Goal: Information Seeking & Learning: Compare options

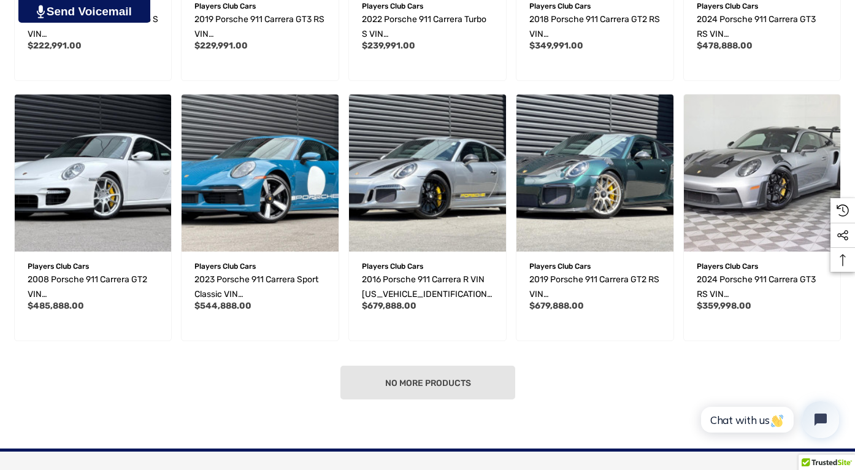
scroll to position [860, 0]
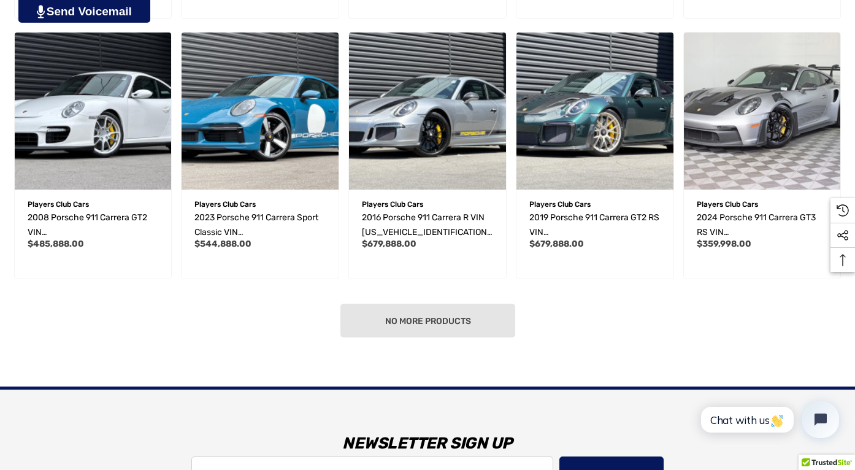
click at [407, 303] on div "No more products" at bounding box center [427, 320] width 836 height 34
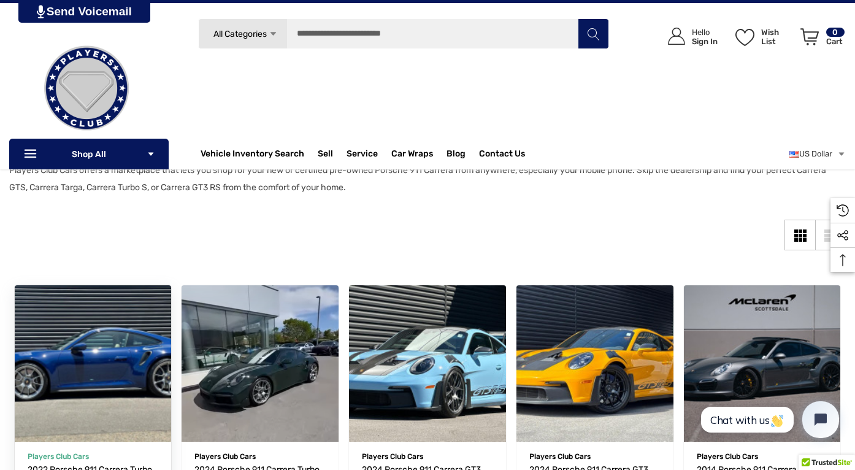
scroll to position [0, 0]
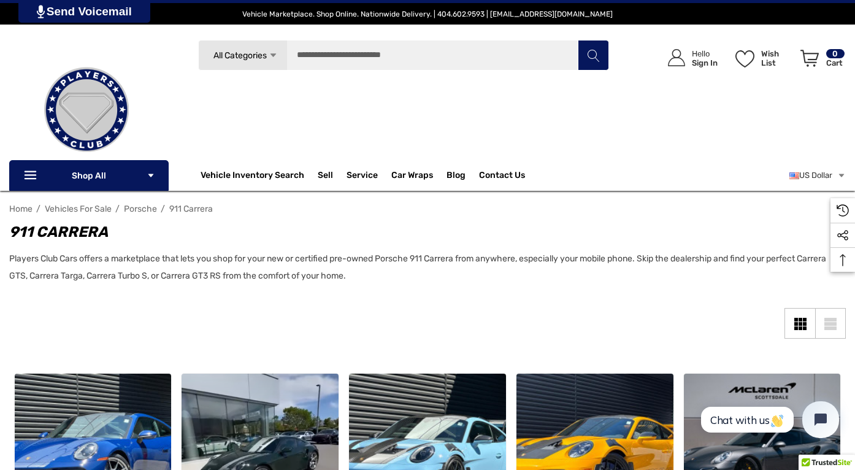
click at [103, 108] on img at bounding box center [86, 109] width 123 height 123
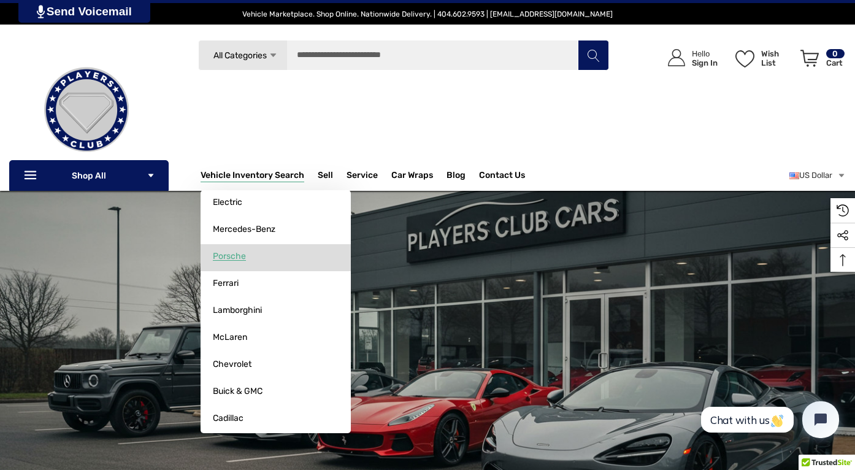
click at [256, 262] on link "Porsche" at bounding box center [275, 256] width 150 height 25
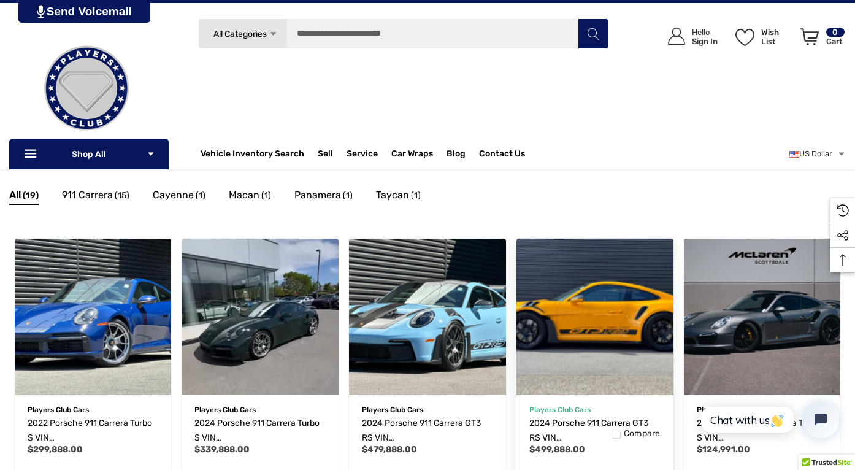
scroll to position [5, 0]
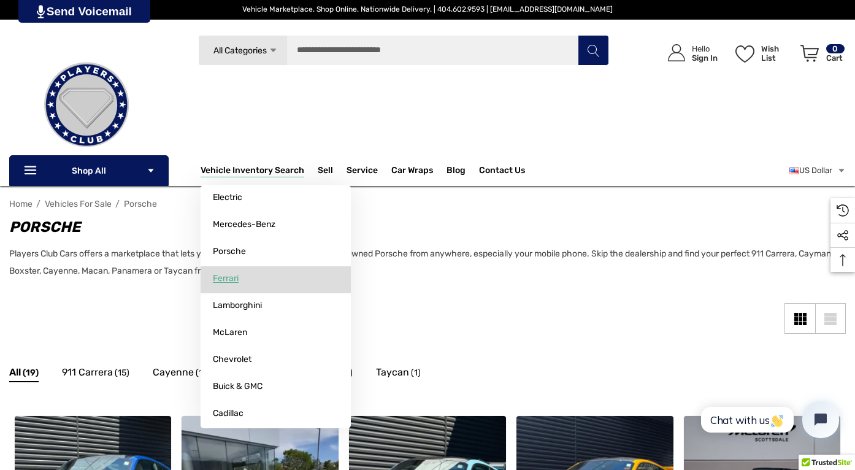
click at [262, 282] on link "Ferrari" at bounding box center [275, 278] width 150 height 25
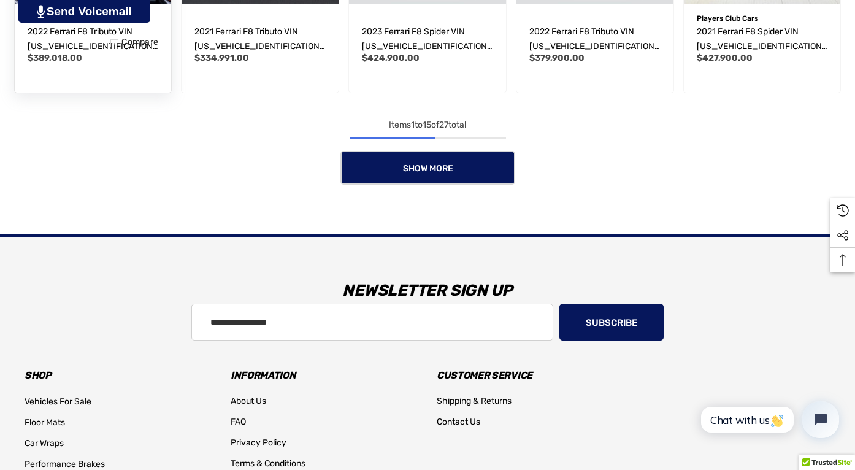
scroll to position [1100, 0]
